Goal: Information Seeking & Learning: Learn about a topic

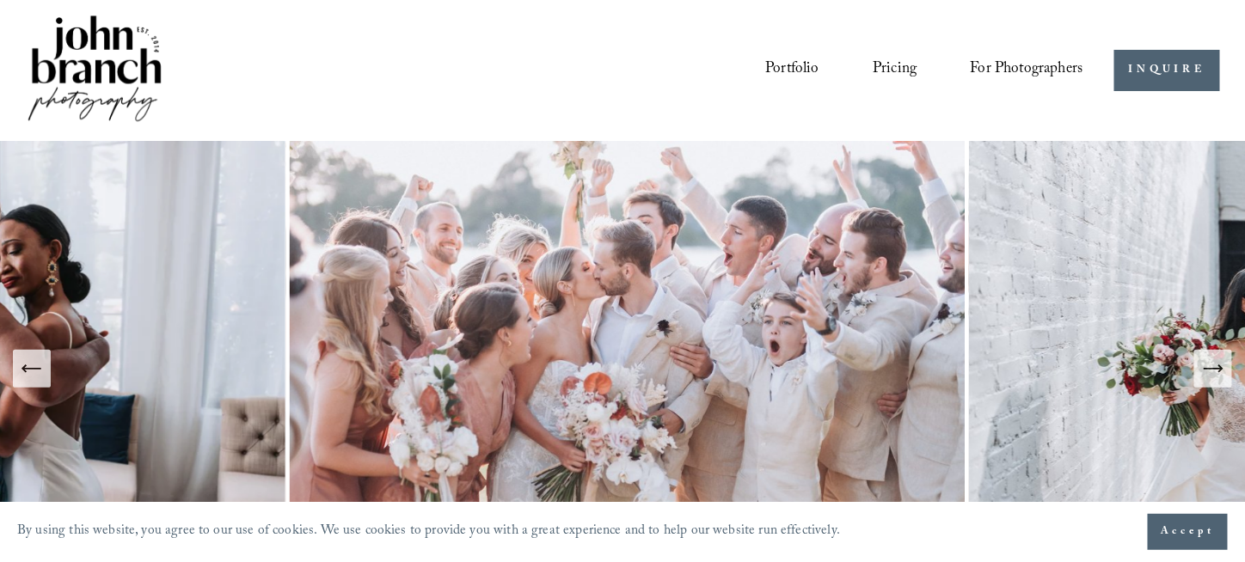
click at [908, 64] on link "Pricing" at bounding box center [894, 70] width 44 height 33
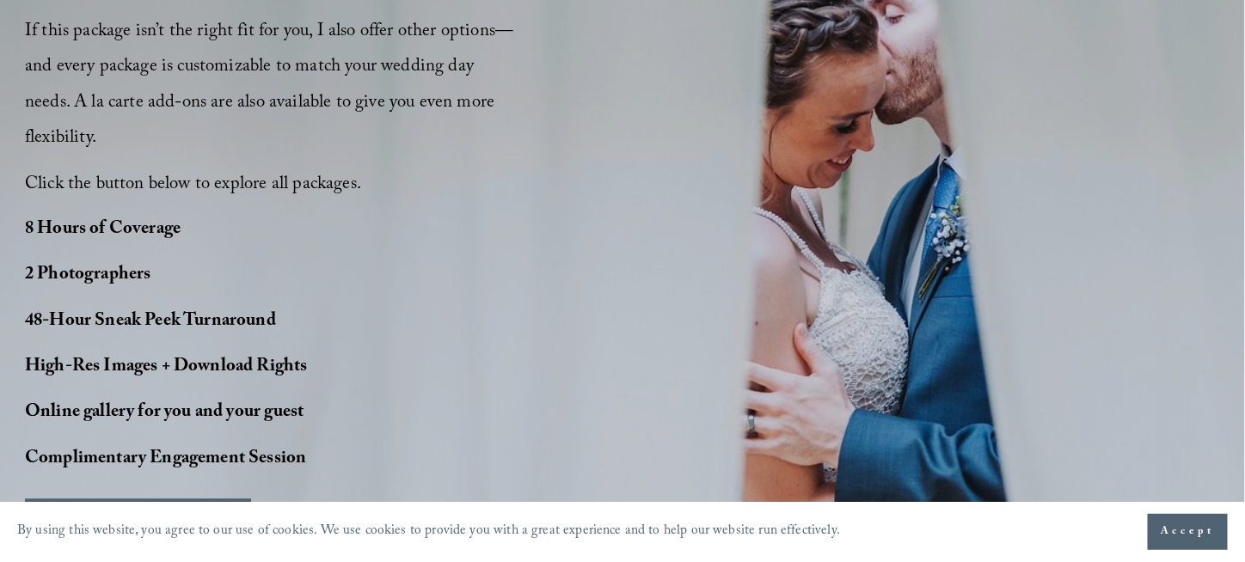
scroll to position [1375, 0]
click at [150, 497] on button "VIEW MORE PACKAGES" at bounding box center [138, 516] width 226 height 38
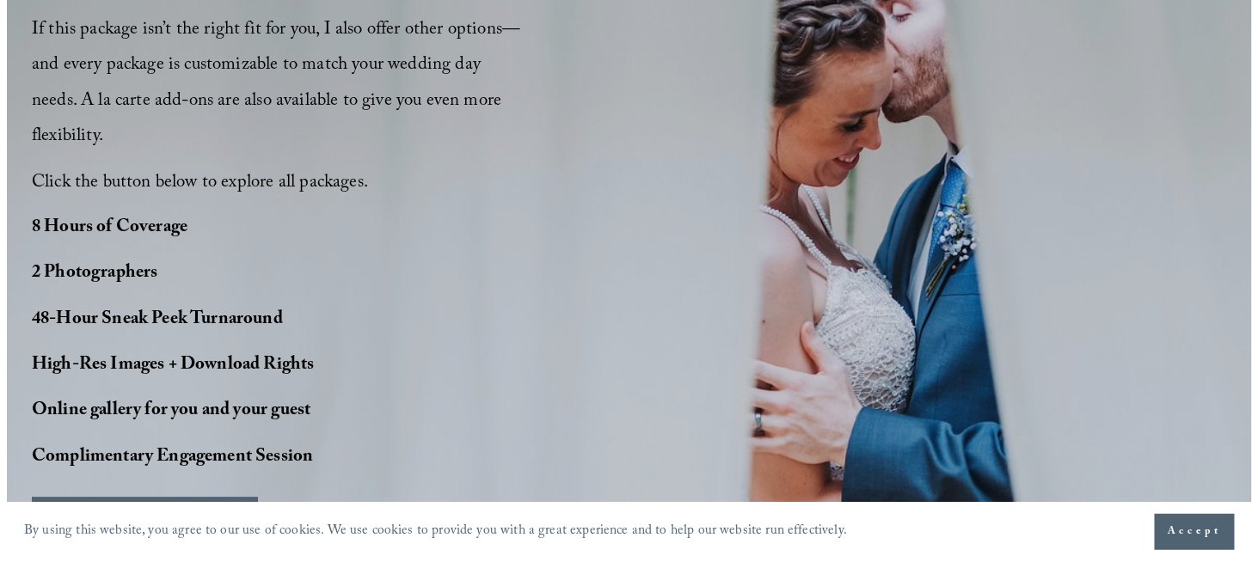
scroll to position [1379, 0]
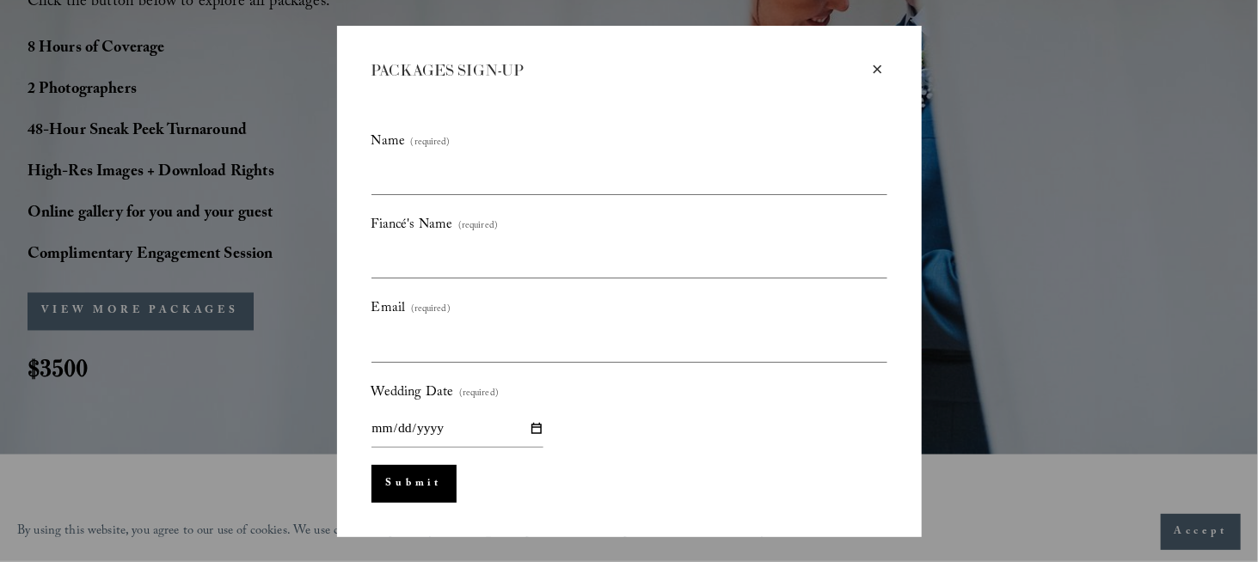
click at [879, 71] on div "×" at bounding box center [877, 69] width 19 height 19
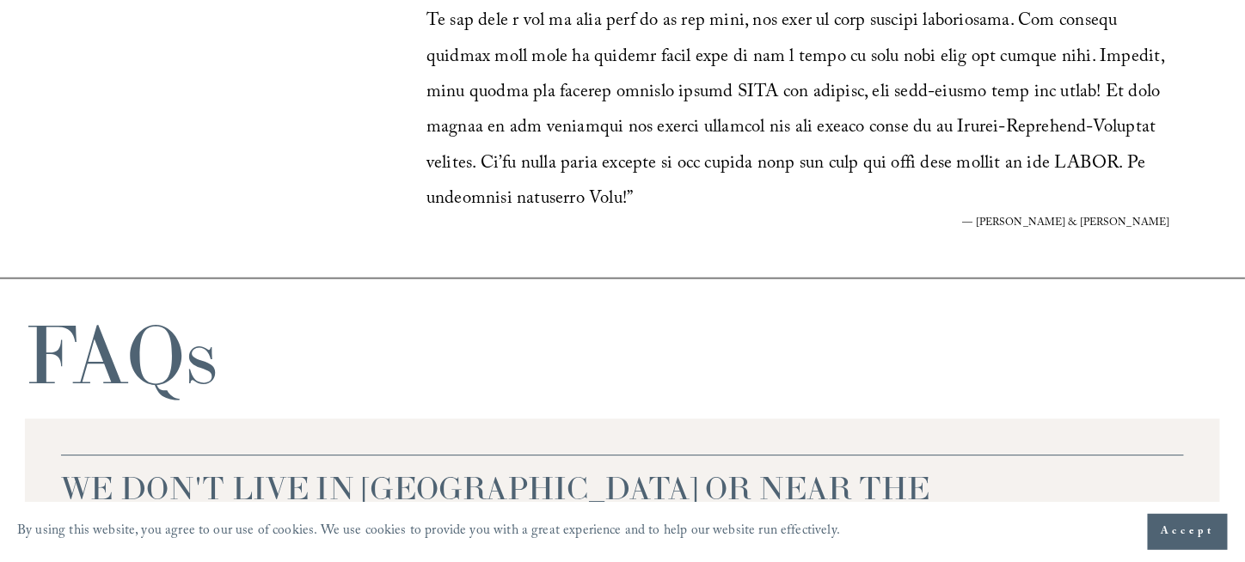
scroll to position [3667, 0]
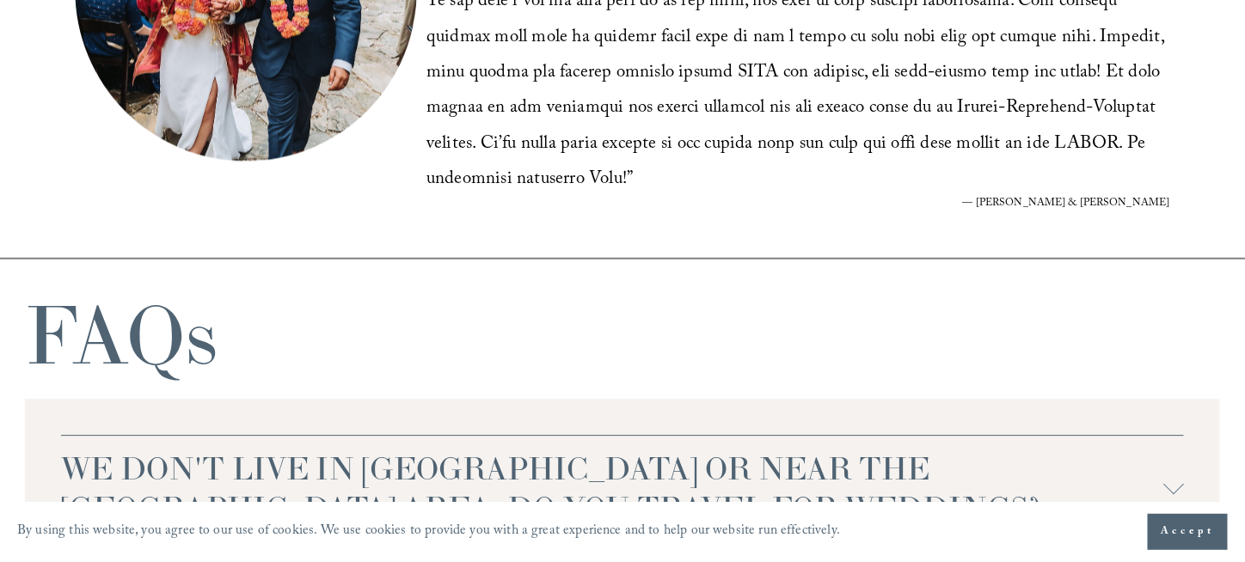
click at [1171, 474] on div at bounding box center [1173, 484] width 21 height 21
click at [1172, 481] on div at bounding box center [1173, 491] width 21 height 21
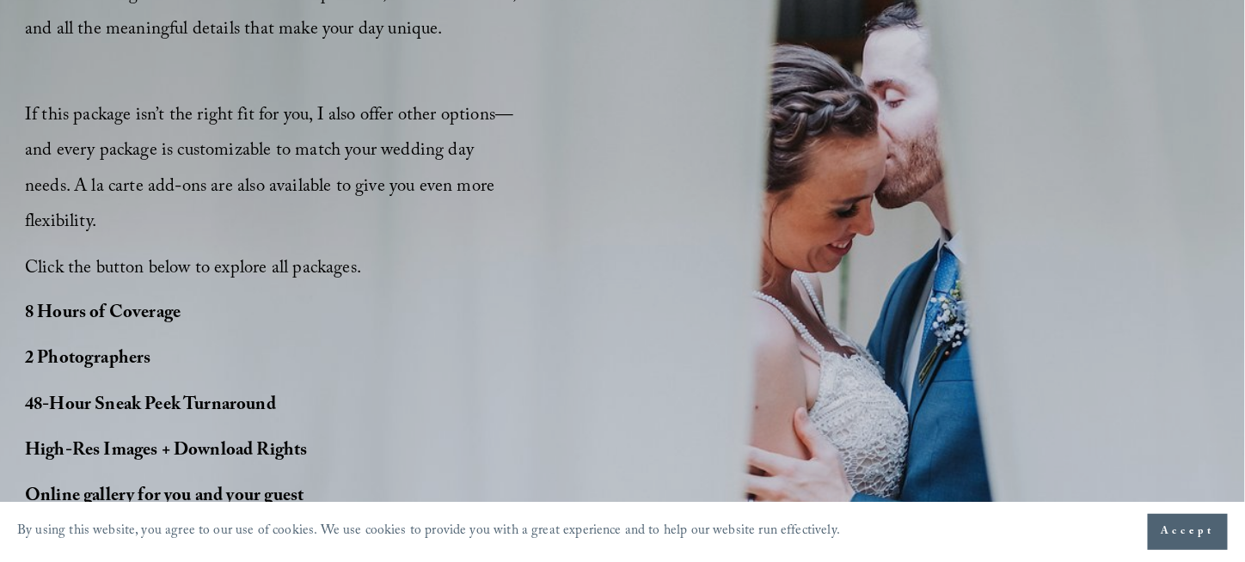
scroll to position [1289, 0]
